Goal: Task Accomplishment & Management: Use online tool/utility

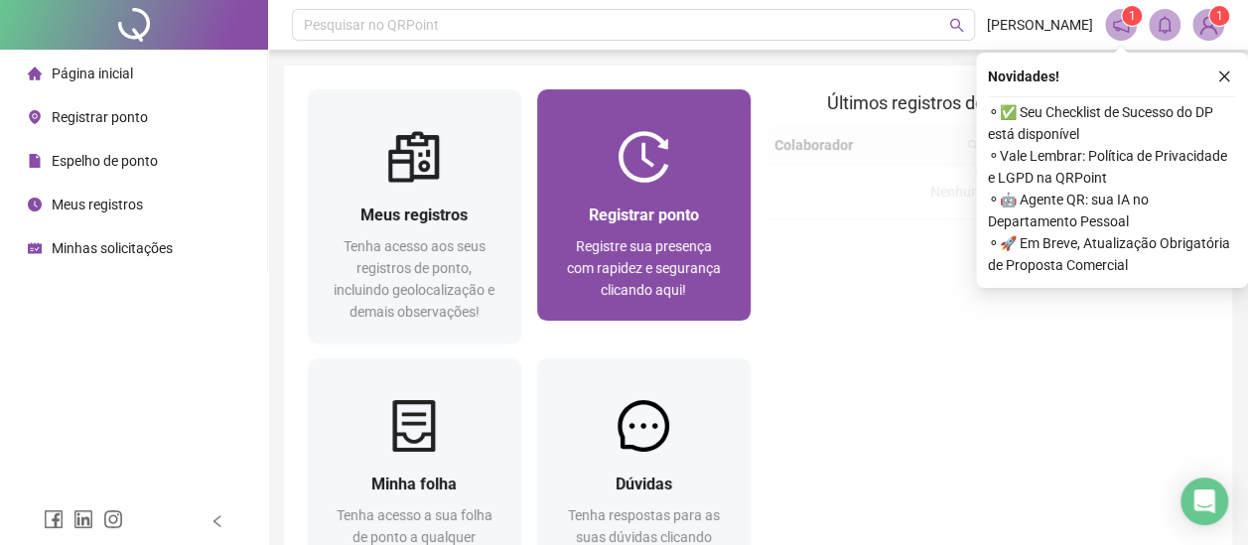
click at [558, 173] on div at bounding box center [643, 157] width 213 height 52
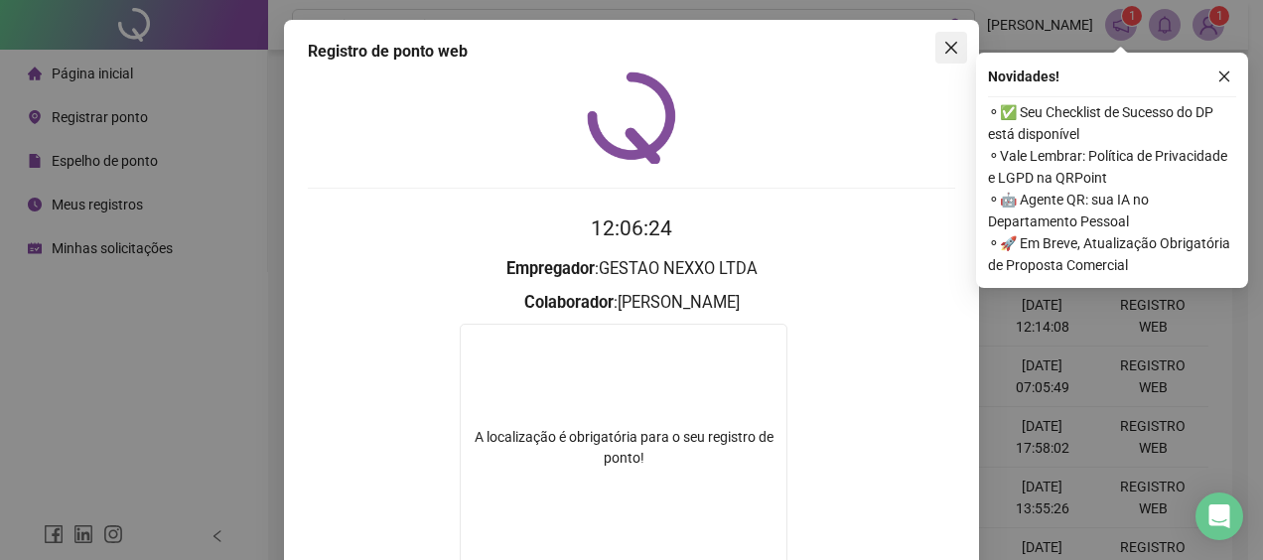
click at [948, 52] on icon "close" at bounding box center [951, 48] width 12 height 12
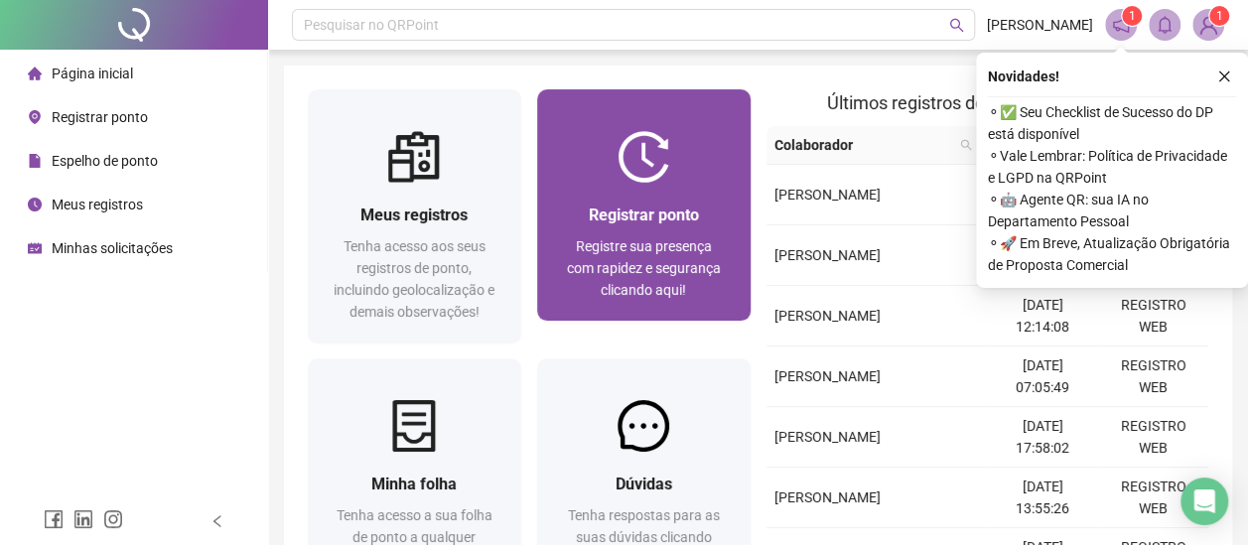
click at [618, 180] on img at bounding box center [644, 157] width 52 height 52
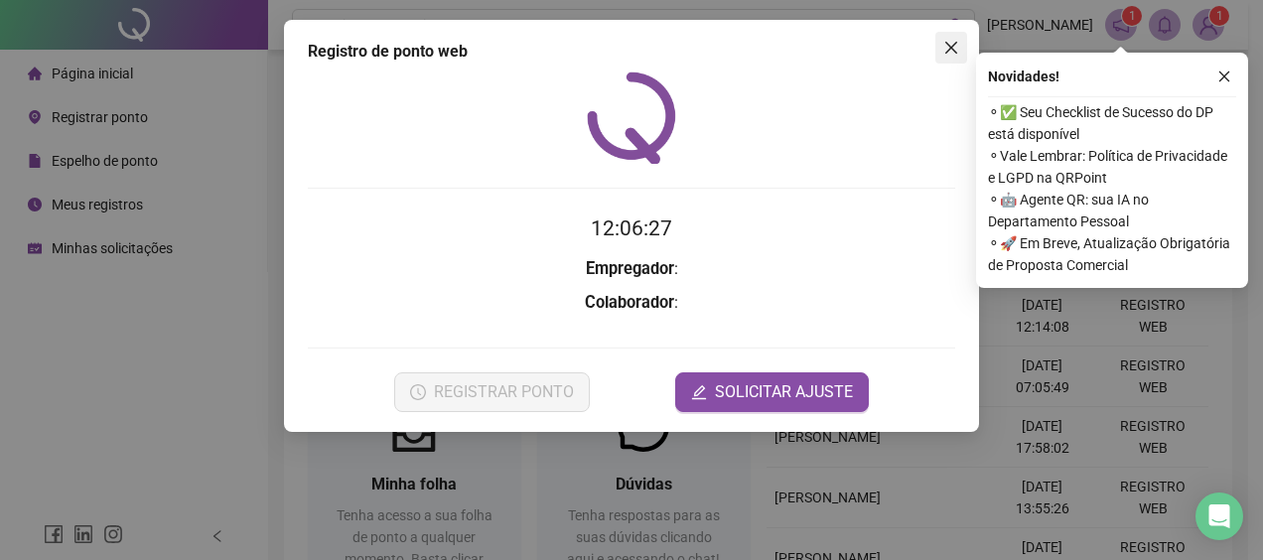
click at [955, 42] on icon "close" at bounding box center [951, 48] width 16 height 16
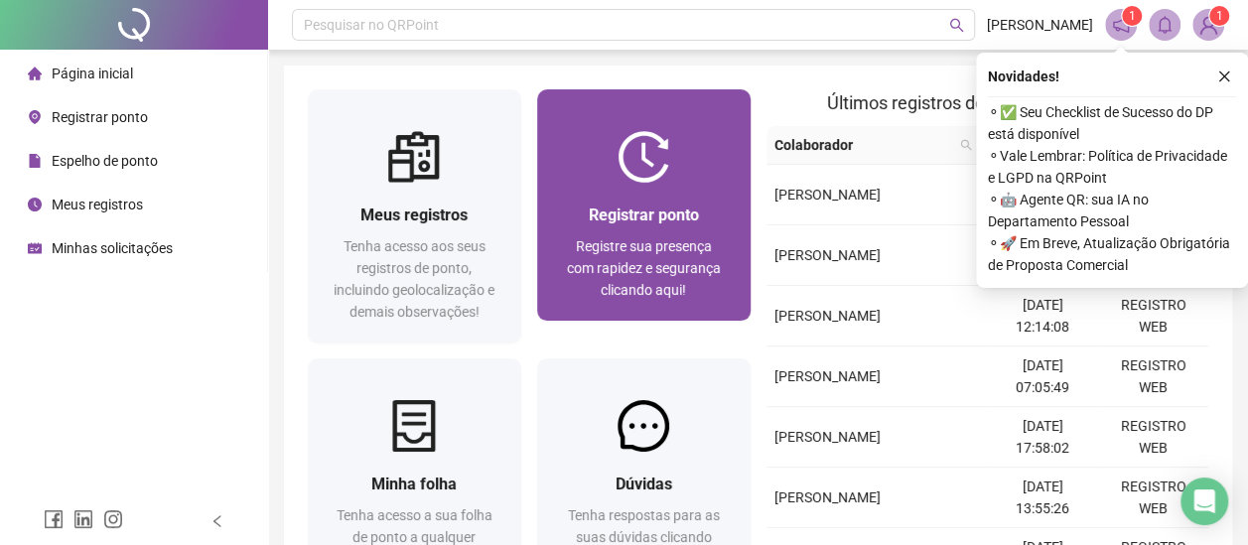
click at [609, 163] on div at bounding box center [643, 157] width 213 height 52
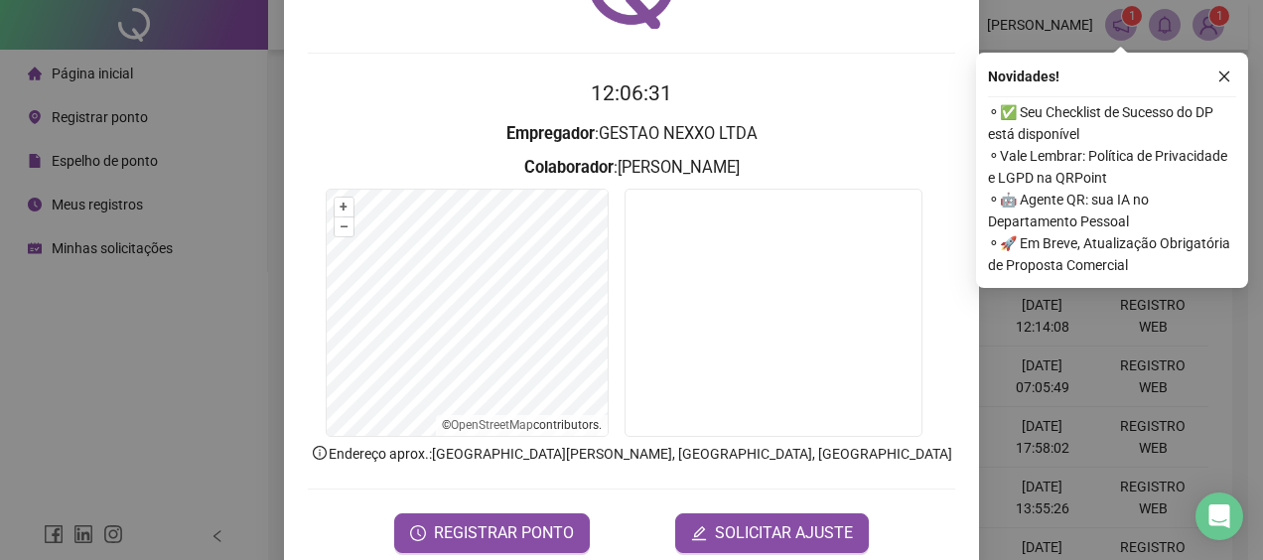
scroll to position [170, 0]
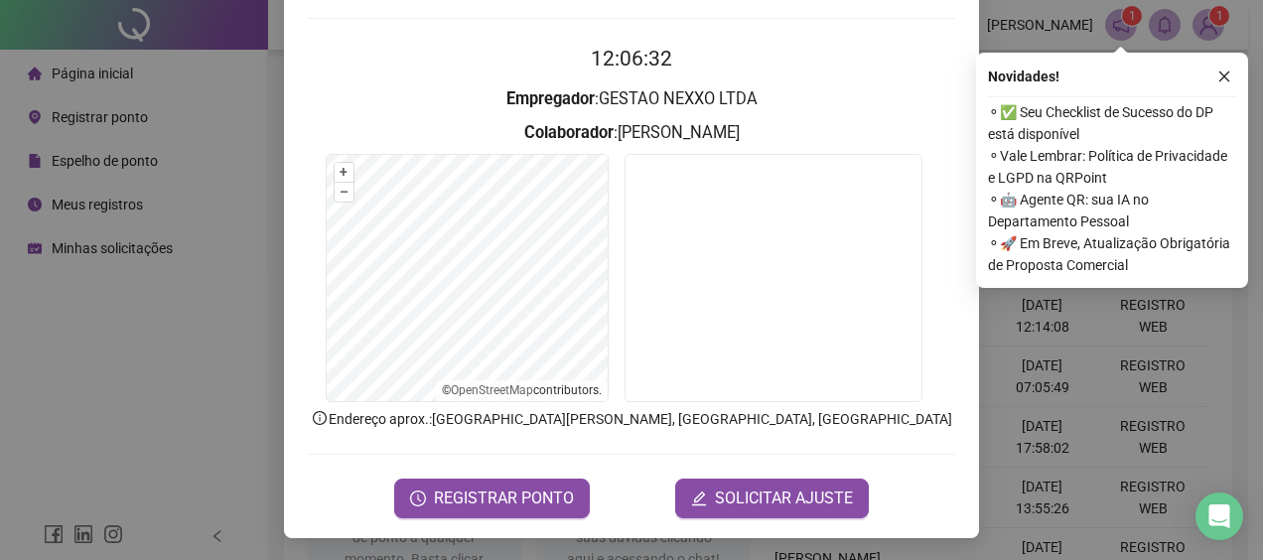
drag, startPoint x: 458, startPoint y: 520, endPoint x: 477, endPoint y: 506, distance: 23.4
click at [461, 518] on div "Registro de ponto web 12:06:32 Empregador : GESTAO NEXXO LTDA Colaborador : [PE…" at bounding box center [631, 194] width 695 height 688
click at [479, 506] on span "REGISTRAR PONTO" at bounding box center [504, 499] width 140 height 24
